Goal: Information Seeking & Learning: Find specific fact

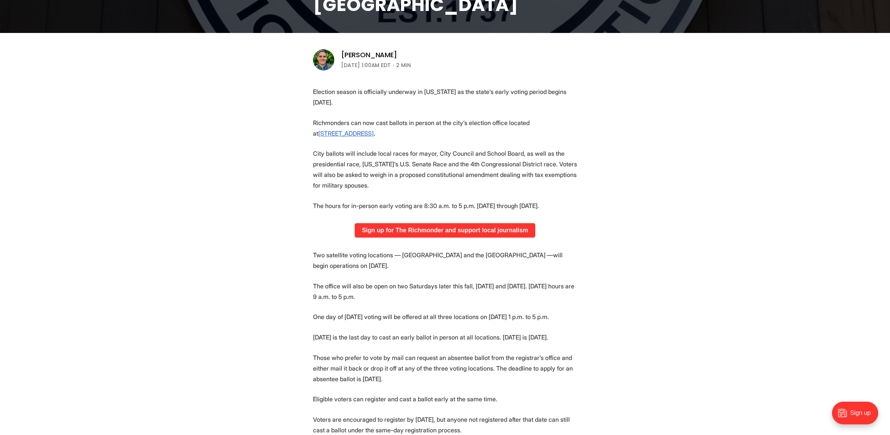
scroll to position [226, 0]
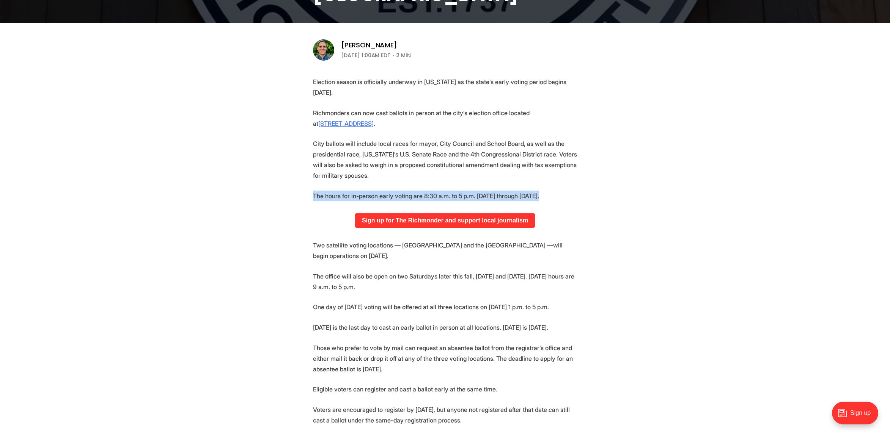
drag, startPoint x: 313, startPoint y: 193, endPoint x: 537, endPoint y: 198, distance: 224.2
click at [537, 198] on p "The hours for in-person early voting are 8:30 a.m. to 5 p.m. [DATE] through [DA…" at bounding box center [445, 196] width 264 height 11
copy p "The hours for in-person early voting are 8:30 a.m. to 5 p.m. [DATE] through [DA…"
drag, startPoint x: 313, startPoint y: 273, endPoint x: 365, endPoint y: 288, distance: 54.0
click at [367, 289] on p "The office will also be open on two Saturdays later this fall, [DATE] and [DATE…" at bounding box center [445, 281] width 264 height 21
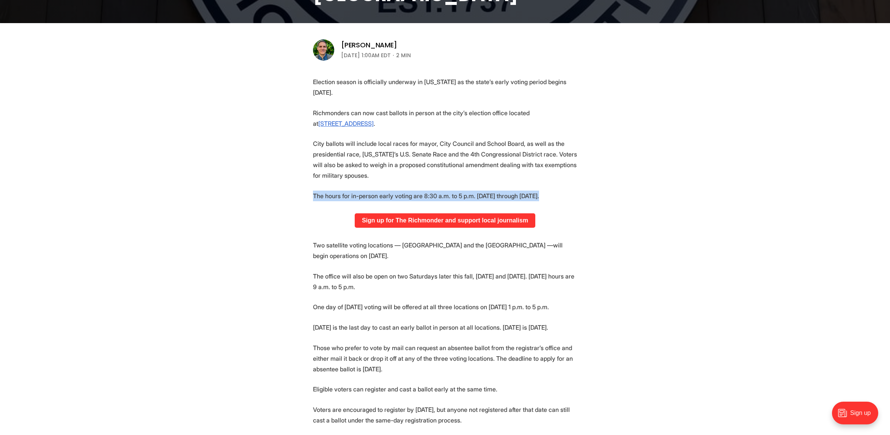
click at [421, 294] on section "Election season is officially underway in [US_STATE] as the state’s early votin…" at bounding box center [445, 349] width 890 height 545
drag, startPoint x: 315, startPoint y: 277, endPoint x: 559, endPoint y: 324, distance: 248.4
click at [559, 324] on section "Election season is officially underway in [US_STATE] as the state’s early votin…" at bounding box center [445, 349] width 890 height 545
drag, startPoint x: 314, startPoint y: 276, endPoint x: 559, endPoint y: 330, distance: 250.8
click at [559, 330] on section "Election season is officially underway in [US_STATE] as the state’s early votin…" at bounding box center [445, 349] width 890 height 545
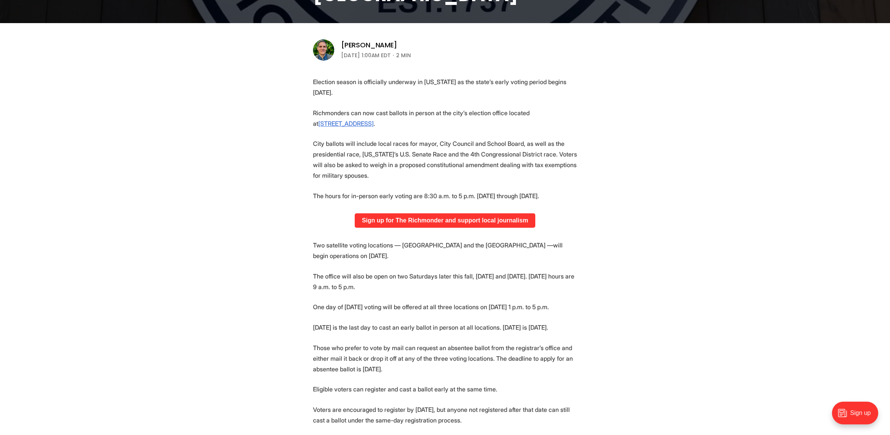
copy section "The office will also be open on two Saturdays later this fall, [DATE] and [DATE…"
